Goal: Information Seeking & Learning: Learn about a topic

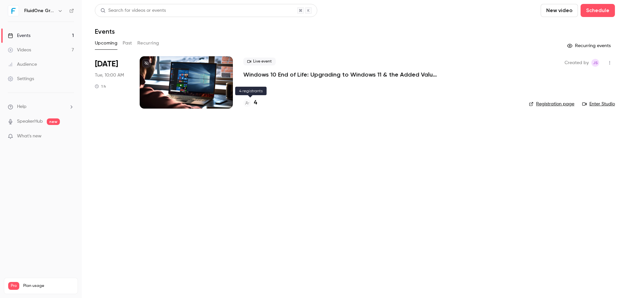
click at [254, 102] on h4 "4" at bounding box center [255, 103] width 3 height 9
drag, startPoint x: 452, startPoint y: 166, endPoint x: 445, endPoint y: 153, distance: 15.1
click at [449, 161] on main "Search for videos or events New video Schedule Events Upcoming Past Recurring R…" at bounding box center [355, 149] width 547 height 298
click at [253, 104] on div "4" at bounding box center [251, 103] width 14 height 9
click at [436, 240] on main "Search for videos or events New video Schedule Events Upcoming Past Recurring R…" at bounding box center [355, 149] width 547 height 298
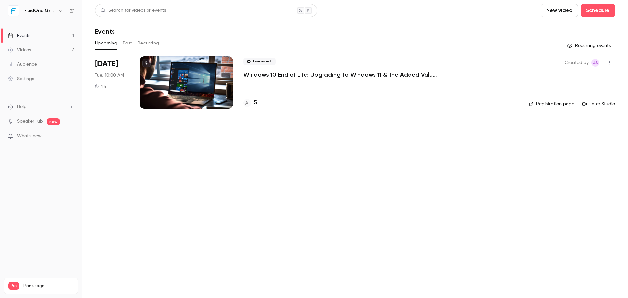
click at [255, 103] on h4 "5" at bounding box center [255, 103] width 3 height 9
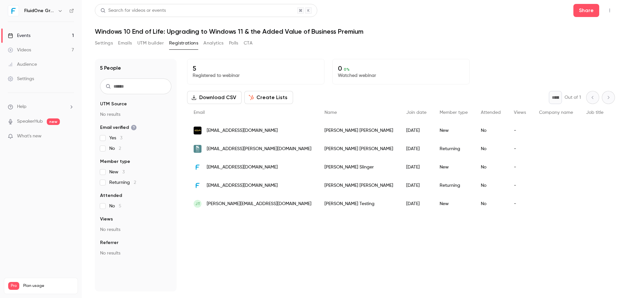
click at [454, 32] on h1 "Windows 10 End of Life: Upgrading to Windows 11 & the Added Value of Business P…" at bounding box center [355, 31] width 520 height 8
